Goal: Complete application form

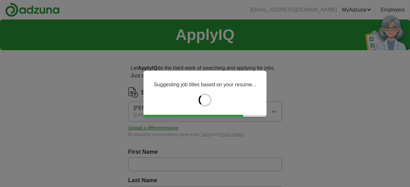
type input "*****"
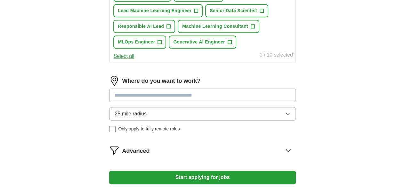
scroll to position [320, 0]
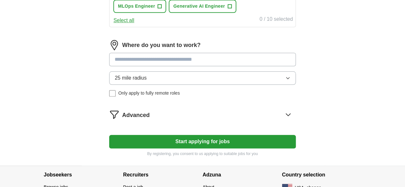
click at [169, 66] on input at bounding box center [202, 59] width 186 height 13
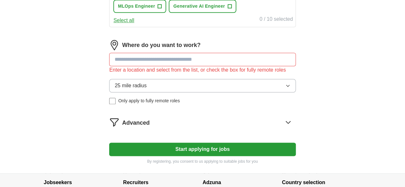
click at [185, 92] on div "Where do you want to work? Enter a location and select from the list, or check …" at bounding box center [202, 75] width 186 height 70
click at [173, 66] on input at bounding box center [202, 59] width 186 height 13
paste input "**********"
type input "**********"
click at [170, 93] on button "25 mile radius" at bounding box center [202, 85] width 186 height 13
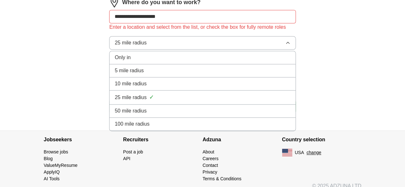
scroll to position [385, 0]
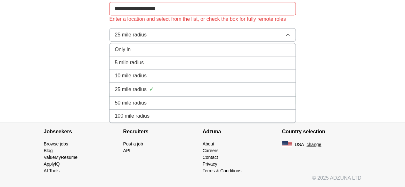
click at [150, 120] on span "100 mile radius" at bounding box center [132, 116] width 35 height 8
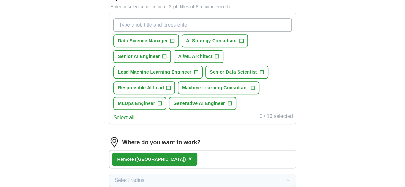
scroll to position [222, 0]
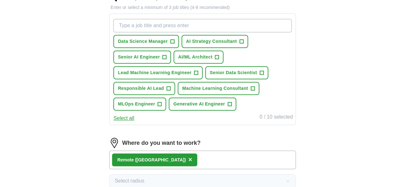
click at [153, 25] on input "What job are you looking for?" at bounding box center [202, 25] width 178 height 13
click at [50, 48] on div "ApplyIQ Let ApplyIQ do the hard work of searching and applying for jobs. Just t…" at bounding box center [203, 33] width 328 height 472
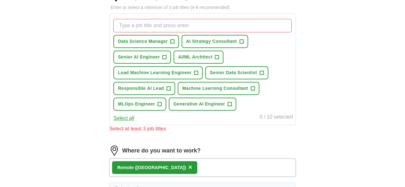
click at [104, 95] on div "Let ApplyIQ do the hard work of searching and applying for jobs. Just tell us w…" at bounding box center [203, 55] width 246 height 444
click at [161, 27] on input "What job are you looking for?" at bounding box center [202, 25] width 178 height 13
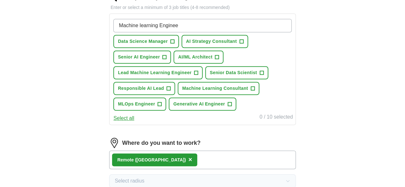
type input "Machine learning Engineer"
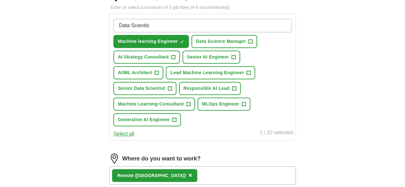
type input "Data Scientist"
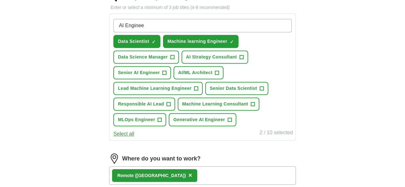
type input "AI Engineer"
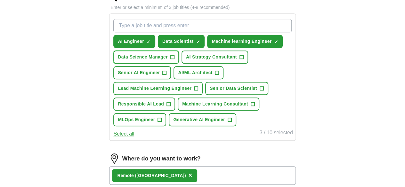
click at [168, 59] on span "Data Science Manager" at bounding box center [143, 57] width 50 height 7
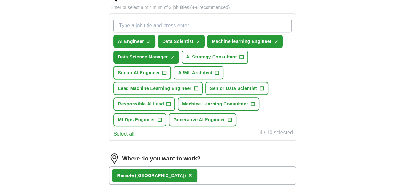
click at [160, 74] on span "Senior AI Engineer" at bounding box center [139, 73] width 42 height 7
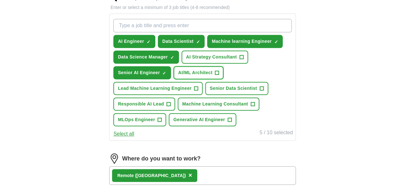
click at [178, 76] on span "AI/ML Architect" at bounding box center [195, 73] width 34 height 7
click at [192, 87] on span "Lead Machine Learning Engineer" at bounding box center [155, 88] width 74 height 7
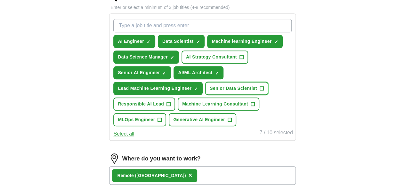
click at [205, 95] on button "Senior Data Scientist +" at bounding box center [236, 88] width 63 height 13
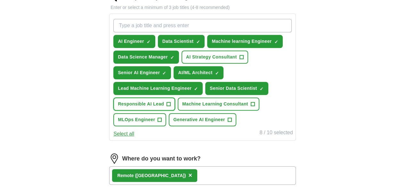
click at [164, 101] on span "Responsible AI Lead" at bounding box center [141, 104] width 46 height 7
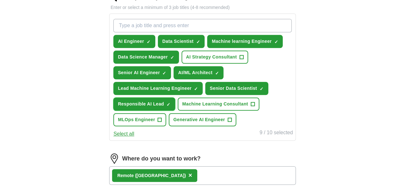
click at [175, 106] on button "Responsible AI Lead ✓ ×" at bounding box center [144, 104] width 62 height 13
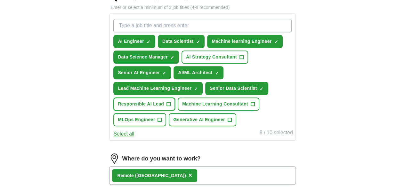
click at [164, 102] on span "Responsible AI Lead" at bounding box center [141, 104] width 46 height 7
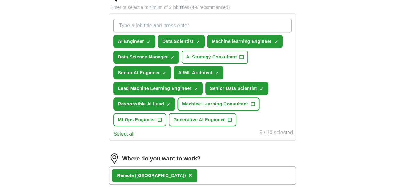
click at [182, 108] on span "Machine Learning Consultant" at bounding box center [215, 104] width 66 height 7
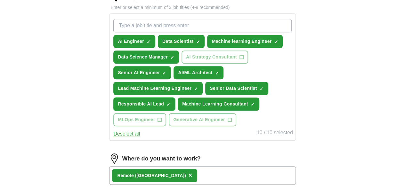
click at [164, 106] on span "Responsible AI Lead" at bounding box center [141, 104] width 46 height 7
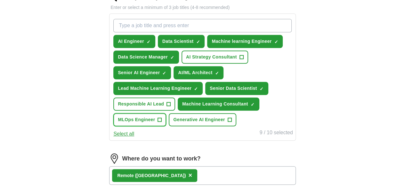
click at [155, 120] on span "MLOps Engineer" at bounding box center [136, 120] width 37 height 7
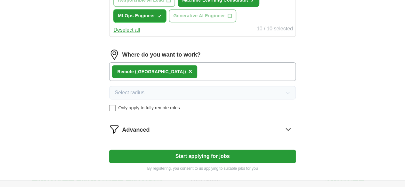
scroll to position [351, 0]
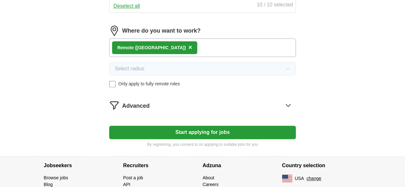
click at [283, 111] on icon at bounding box center [288, 105] width 10 height 10
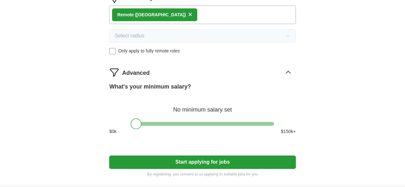
scroll to position [383, 0]
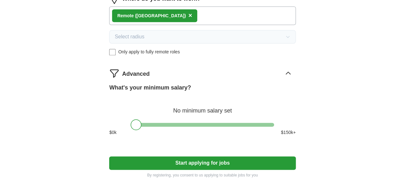
click at [283, 79] on icon at bounding box center [288, 73] width 10 height 10
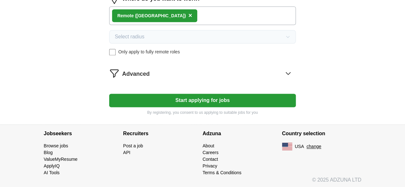
click at [253, 107] on button "Start applying for jobs" at bounding box center [202, 100] width 186 height 13
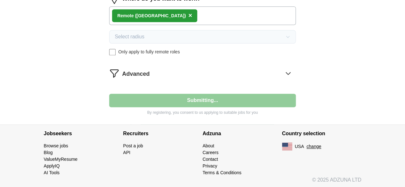
select select "**"
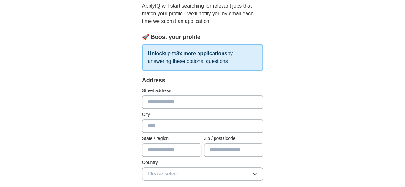
scroll to position [128, 0]
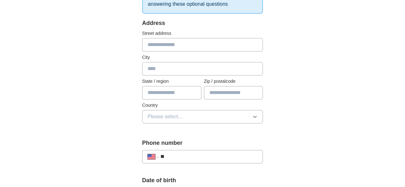
click at [144, 44] on input "text" at bounding box center [202, 44] width 121 height 13
type input "**********"
type input "******"
type input "********"
type input "*****"
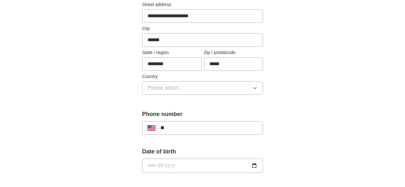
scroll to position [192, 0]
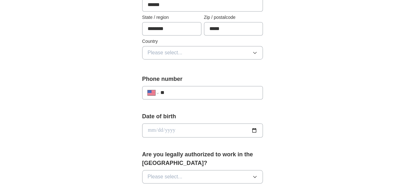
click at [170, 59] on div "**********" at bounding box center [202, 11] width 121 height 112
click at [170, 56] on button "Please select..." at bounding box center [202, 52] width 121 height 13
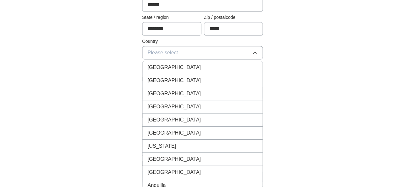
click at [156, 84] on li "United States" at bounding box center [203, 80] width 120 height 13
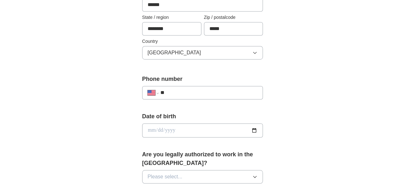
click at [164, 90] on input "**" at bounding box center [209, 93] width 97 height 8
paste input "**********"
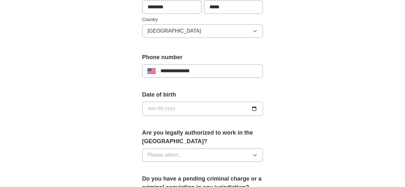
scroll to position [224, 0]
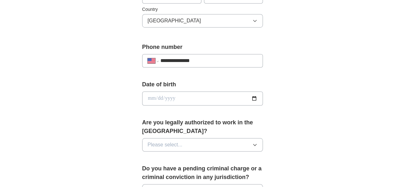
type input "**********"
click at [263, 98] on input "date" at bounding box center [202, 99] width 121 height 14
type input "**********"
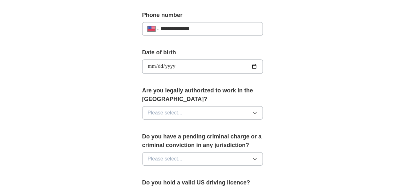
click at [168, 106] on button "Please select..." at bounding box center [202, 112] width 121 height 13
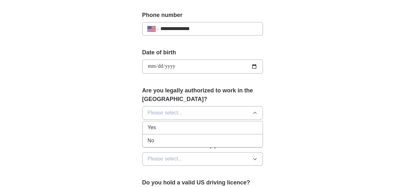
drag, startPoint x: 164, startPoint y: 119, endPoint x: 158, endPoint y: 123, distance: 6.9
click at [163, 124] on div "Yes" at bounding box center [203, 128] width 110 height 8
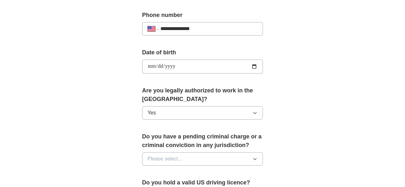
scroll to position [288, 0]
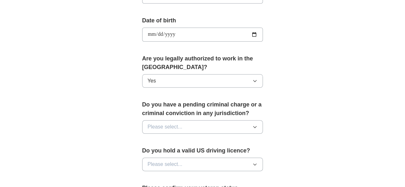
click at [160, 123] on span "Please select..." at bounding box center [165, 127] width 35 height 8
click at [146, 149] on li "No" at bounding box center [203, 155] width 120 height 13
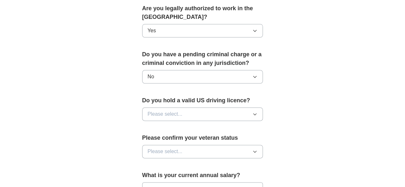
scroll to position [352, 0]
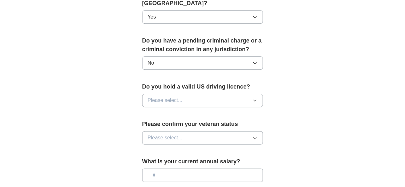
click at [167, 97] on span "Please select..." at bounding box center [165, 101] width 35 height 8
click at [159, 109] on li "Yes" at bounding box center [203, 115] width 120 height 13
click at [157, 131] on button "Please select..." at bounding box center [202, 137] width 121 height 13
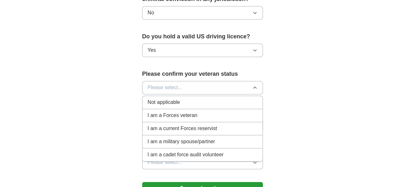
scroll to position [417, 0]
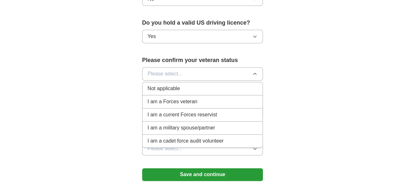
click at [159, 85] on span "Not applicable" at bounding box center [164, 89] width 32 height 8
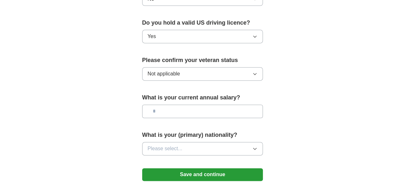
click at [158, 107] on input "text" at bounding box center [202, 111] width 121 height 13
click at [191, 142] on button "Please select..." at bounding box center [202, 148] width 121 height 13
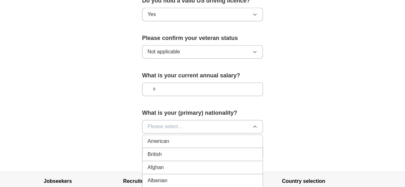
scroll to position [449, 0]
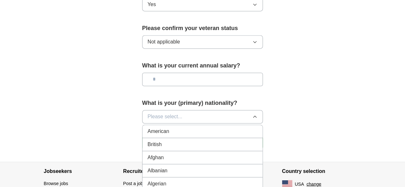
click at [161, 128] on div "American" at bounding box center [203, 132] width 110 height 8
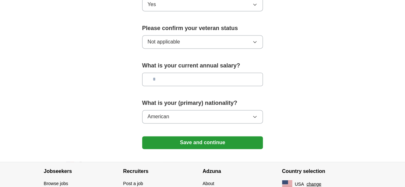
click at [170, 137] on button "Save and continue" at bounding box center [202, 143] width 121 height 13
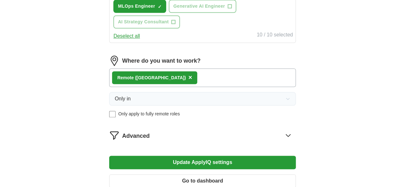
scroll to position [385, 0]
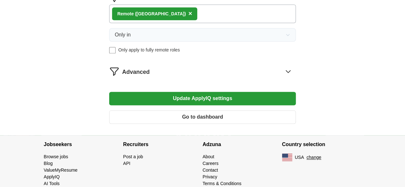
click at [245, 105] on button "Update ApplyIQ settings" at bounding box center [202, 98] width 186 height 13
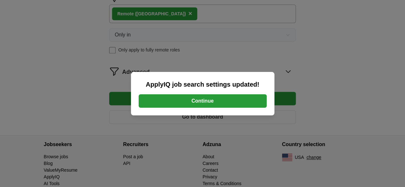
click at [232, 102] on button "Continue" at bounding box center [203, 101] width 128 height 13
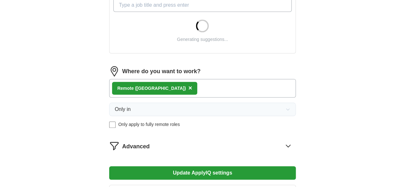
scroll to position [256, 0]
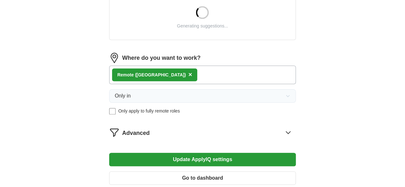
click at [248, 133] on div "Advanced" at bounding box center [209, 133] width 174 height 10
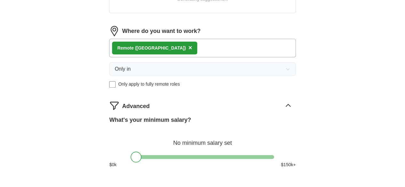
scroll to position [320, 0]
